Goal: Task Accomplishment & Management: Manage account settings

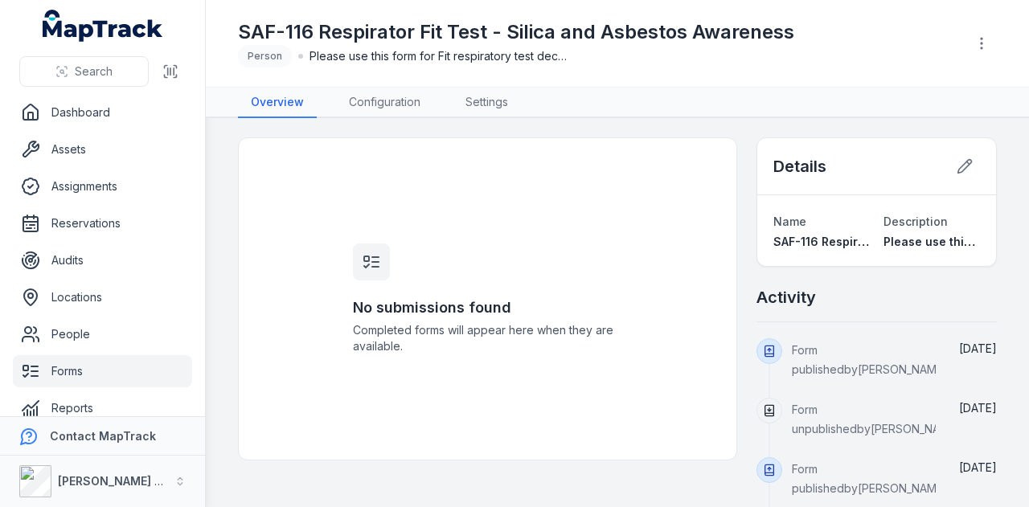
scroll to position [19, 0]
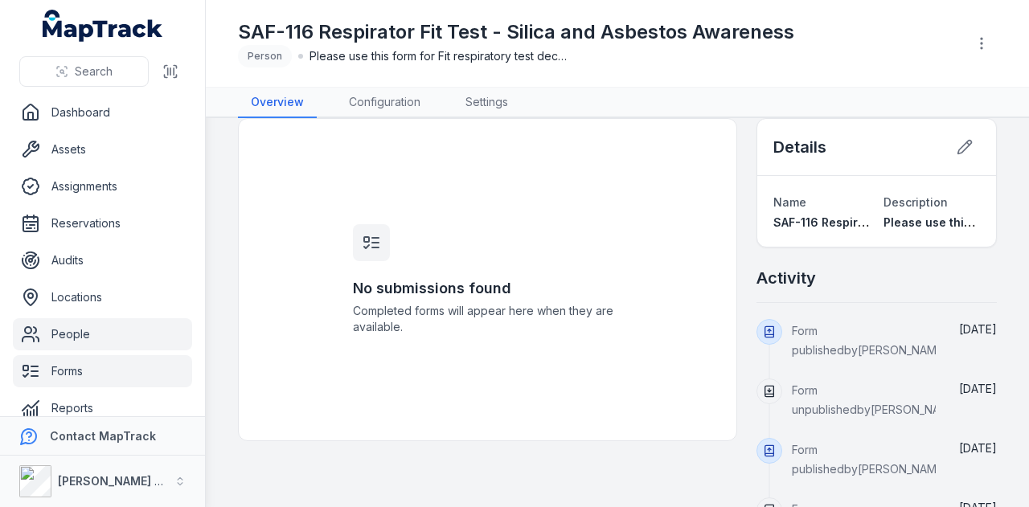
click at [70, 327] on link "People" at bounding box center [102, 334] width 179 height 32
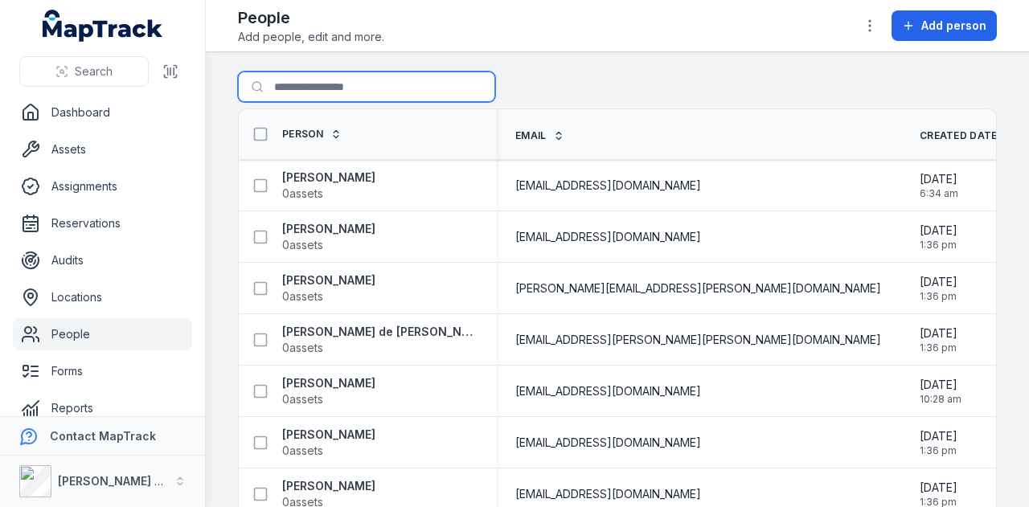
click at [313, 98] on input "Search for people" at bounding box center [366, 87] width 257 height 31
type input "******"
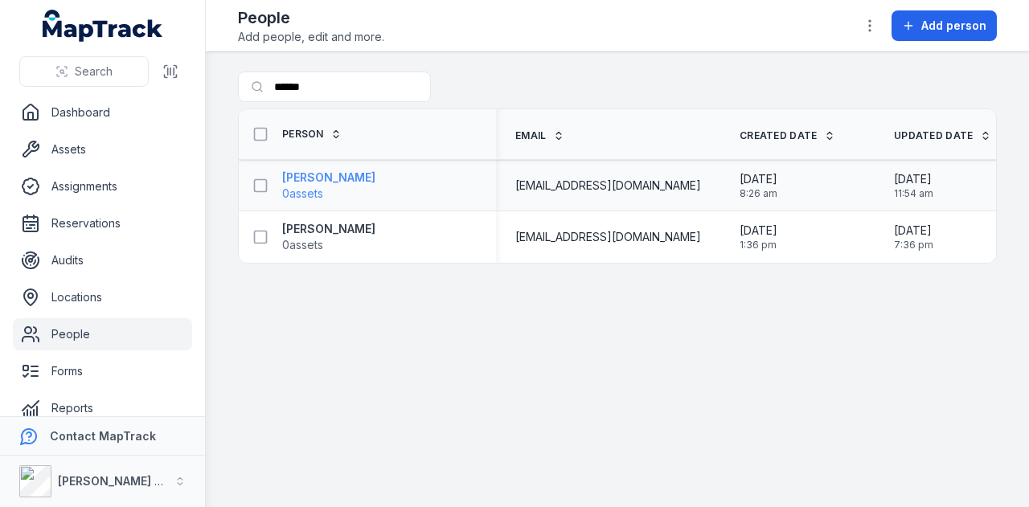
click at [357, 179] on strong "[PERSON_NAME]" at bounding box center [328, 178] width 93 height 16
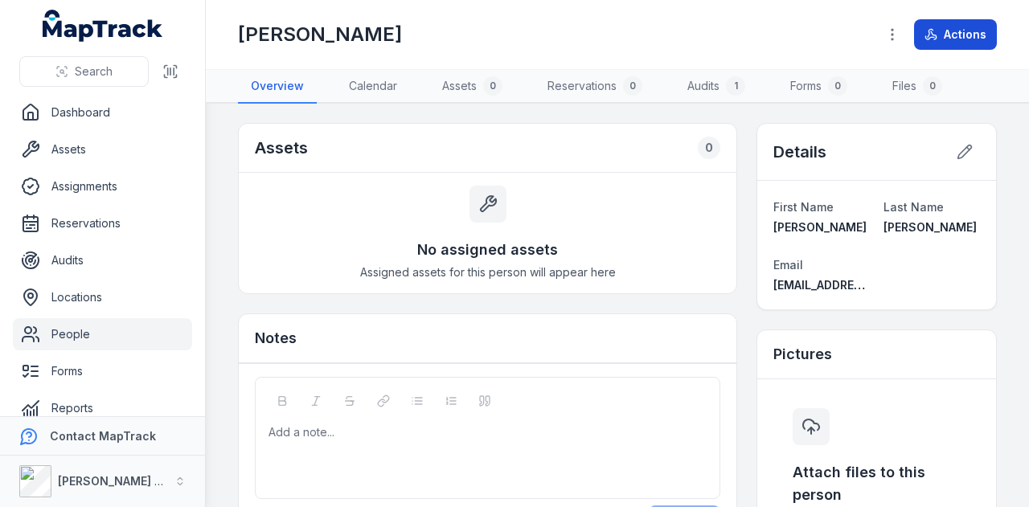
click at [975, 35] on button "Actions" at bounding box center [955, 34] width 83 height 31
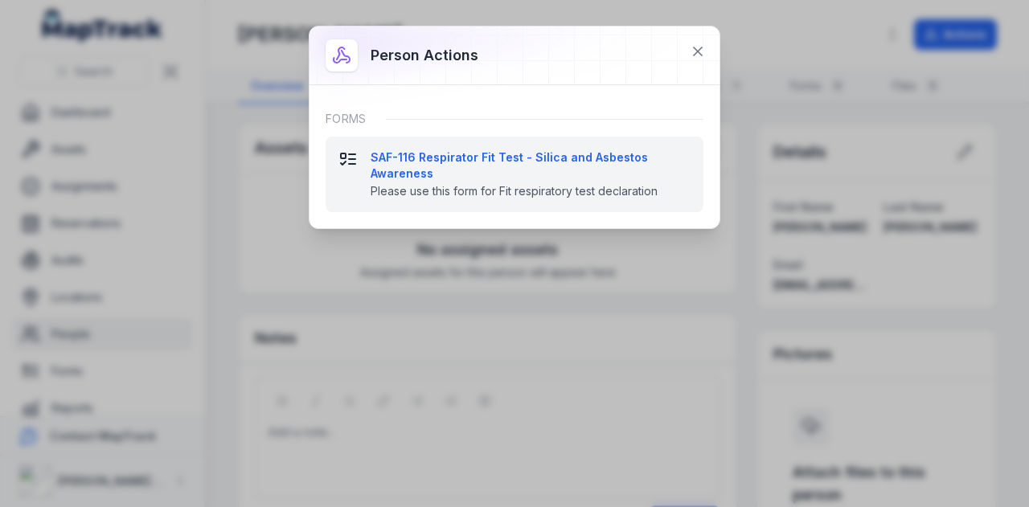
click at [524, 152] on strong "SAF-116 Respirator Fit Test - Silica and Asbestos Awareness" at bounding box center [531, 165] width 320 height 32
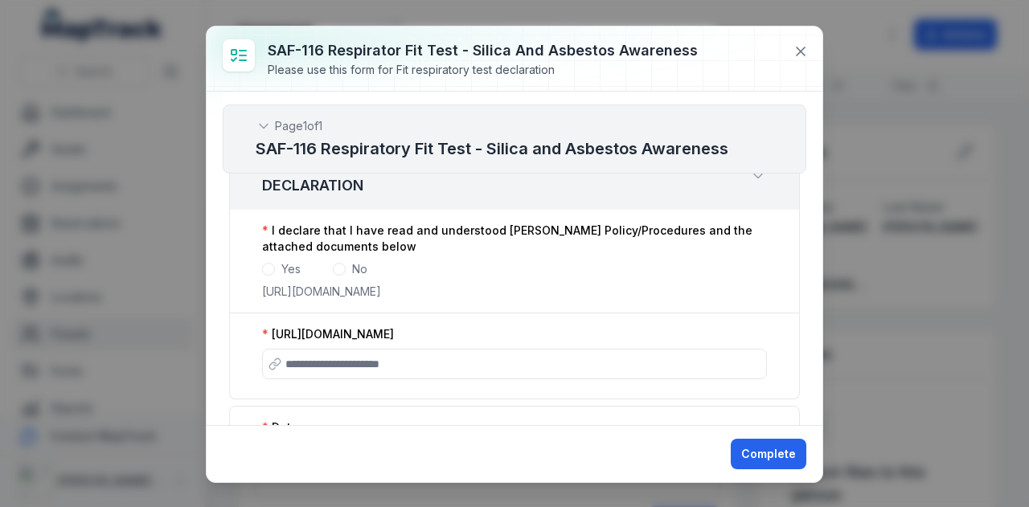
scroll to position [161, 0]
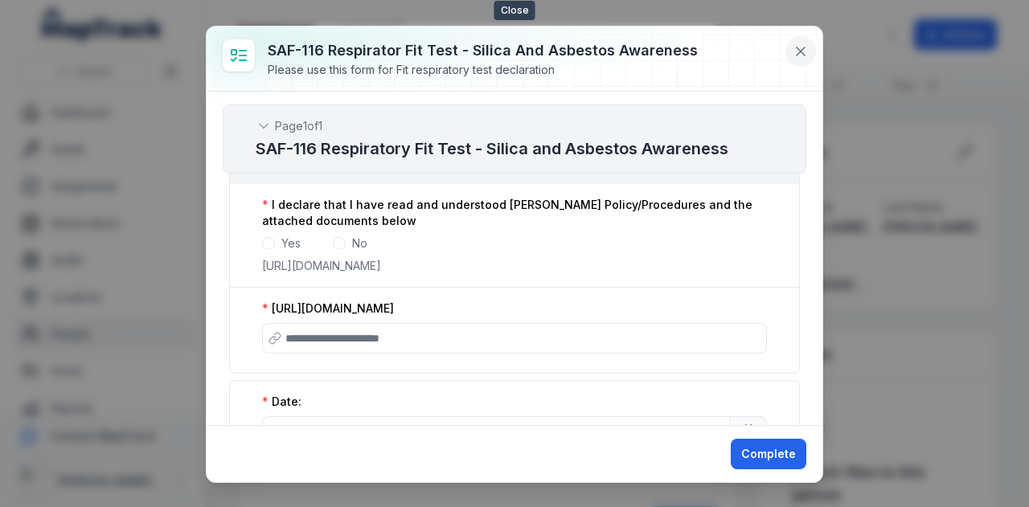
click at [799, 54] on icon at bounding box center [801, 51] width 8 height 8
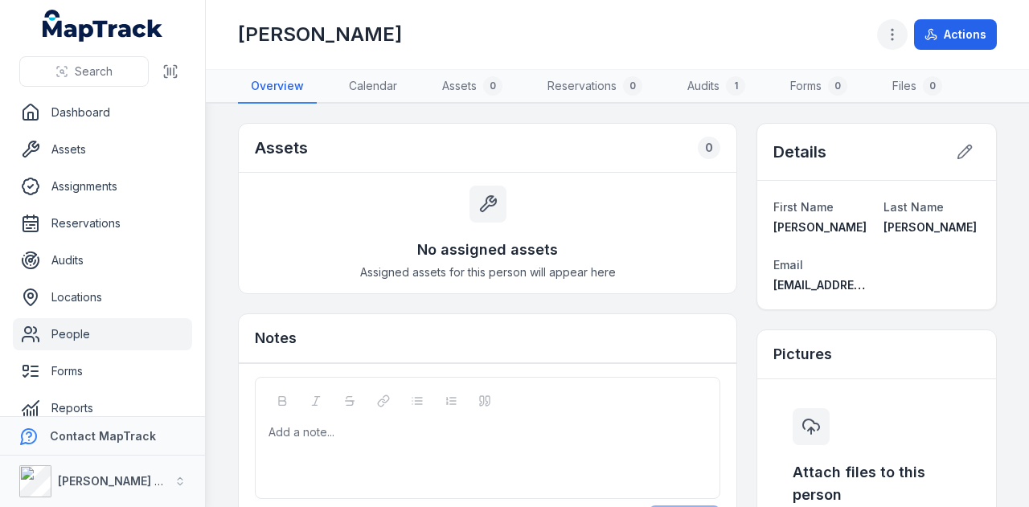
click at [899, 39] on icon "button" at bounding box center [892, 35] width 16 height 16
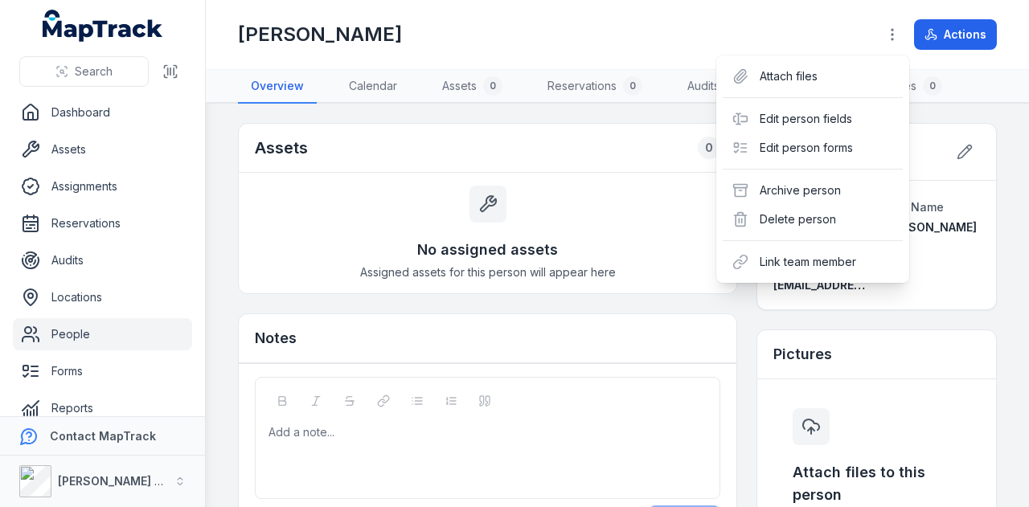
click at [817, 31] on div "[PERSON_NAME] Actions" at bounding box center [617, 34] width 759 height 56
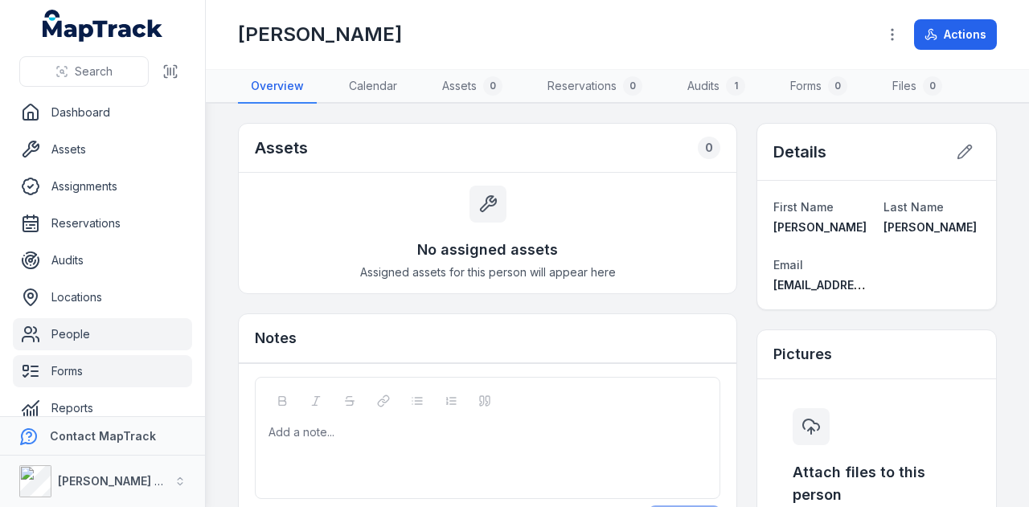
click at [80, 370] on link "Forms" at bounding box center [102, 371] width 179 height 32
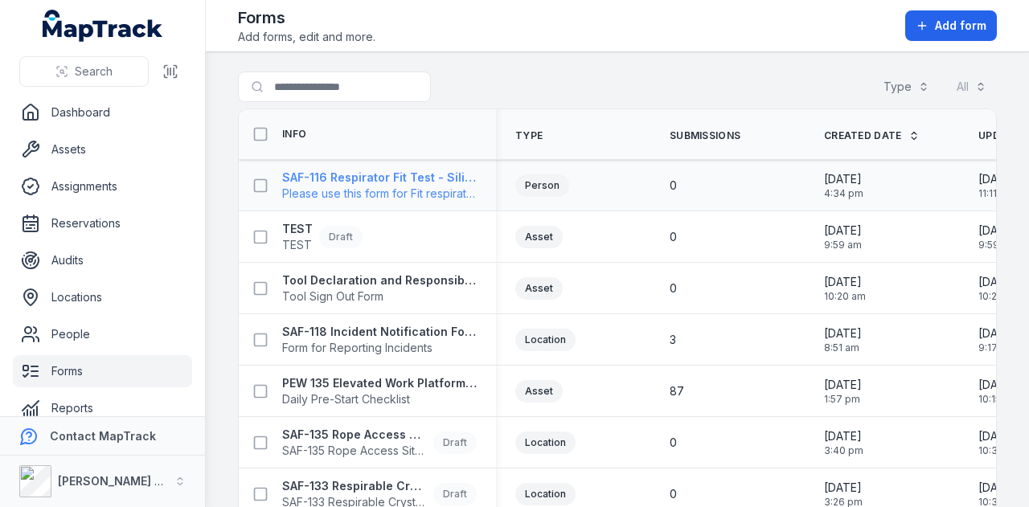
click at [388, 182] on strong "SAF-116 Respirator Fit Test - Silica and Asbestos Awareness" at bounding box center [379, 178] width 195 height 16
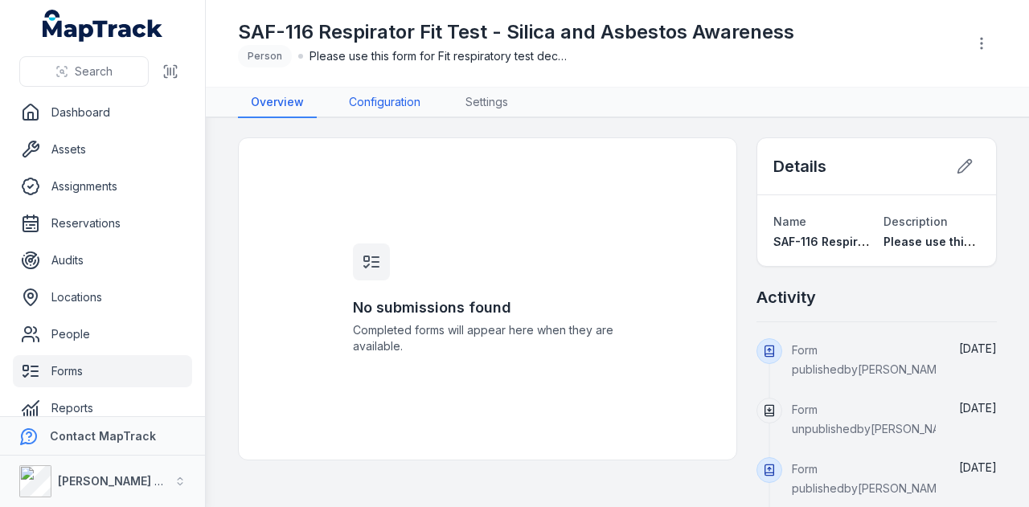
click at [356, 98] on link "Configuration" at bounding box center [384, 103] width 97 height 31
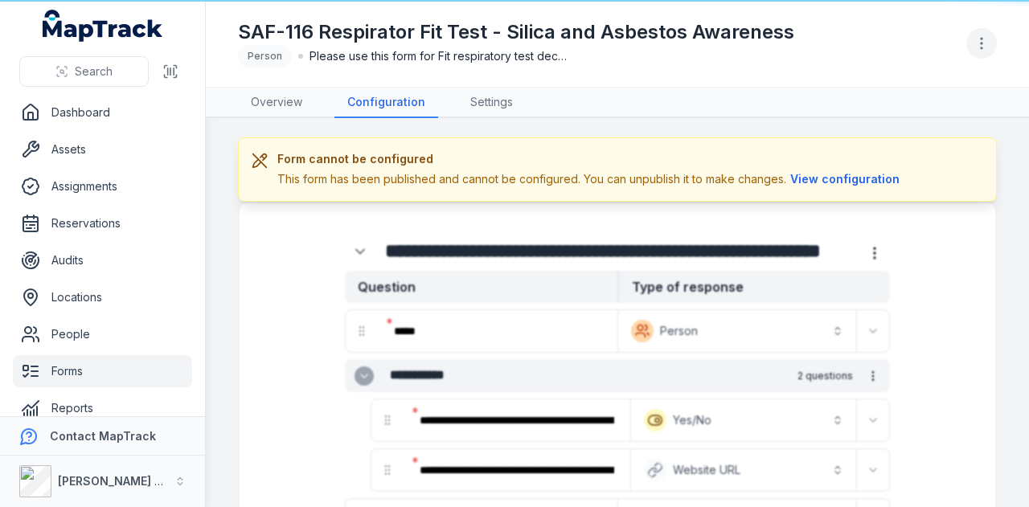
click at [984, 44] on icon "button" at bounding box center [981, 43] width 16 height 16
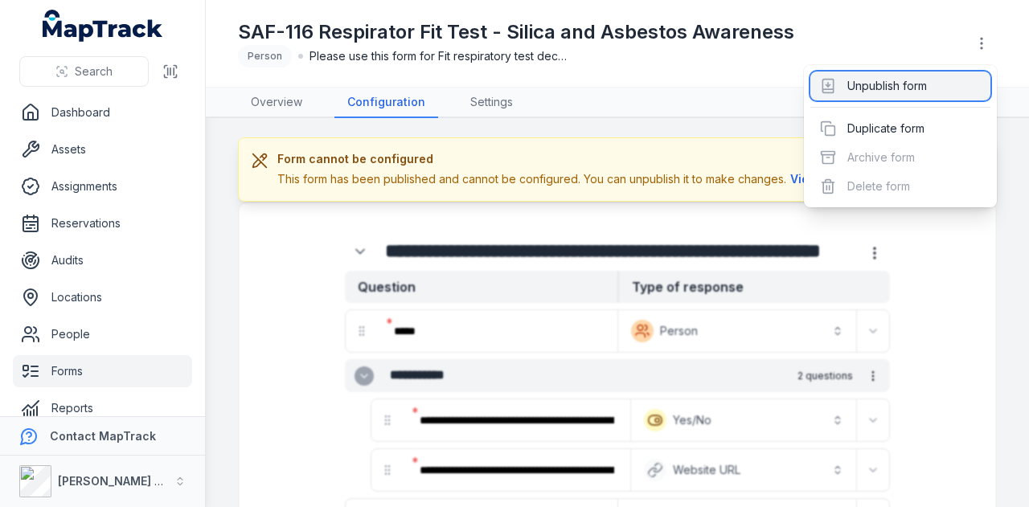
click at [928, 90] on div "Unpublish form" at bounding box center [900, 86] width 180 height 29
